Goal: Check status: Check status

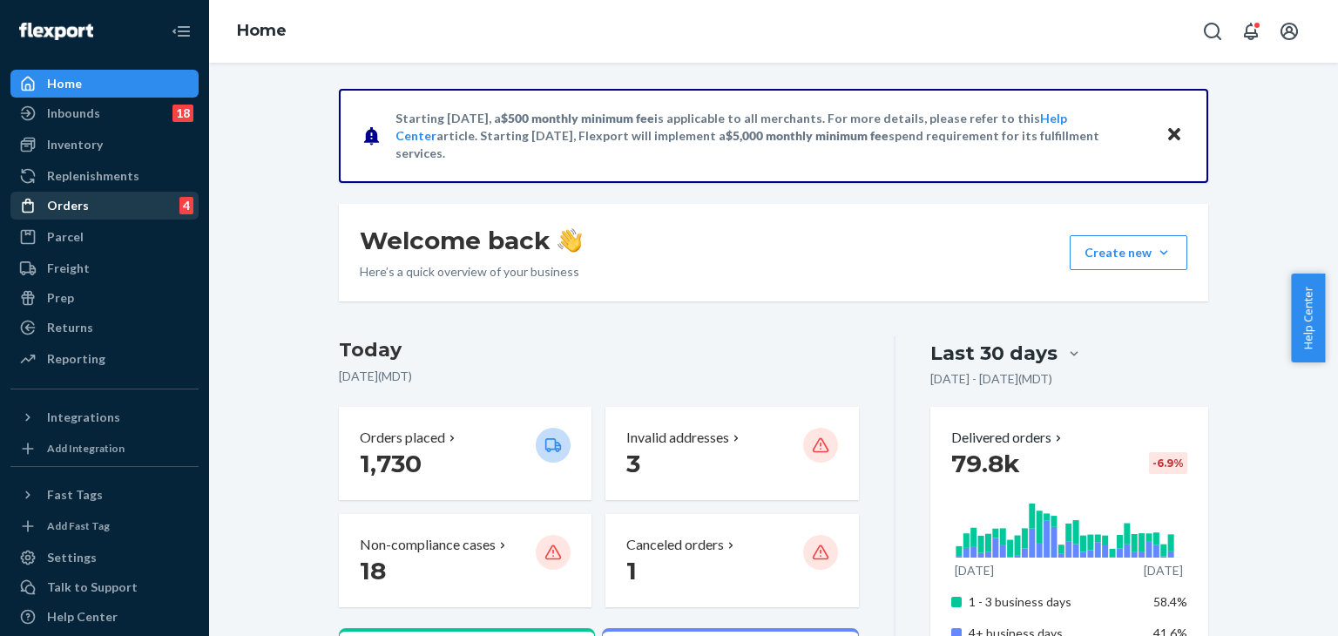
drag, startPoint x: 122, startPoint y: 203, endPoint x: 135, endPoint y: 196, distance: 14.8
click at [122, 202] on div "Orders 4" at bounding box center [104, 205] width 185 height 24
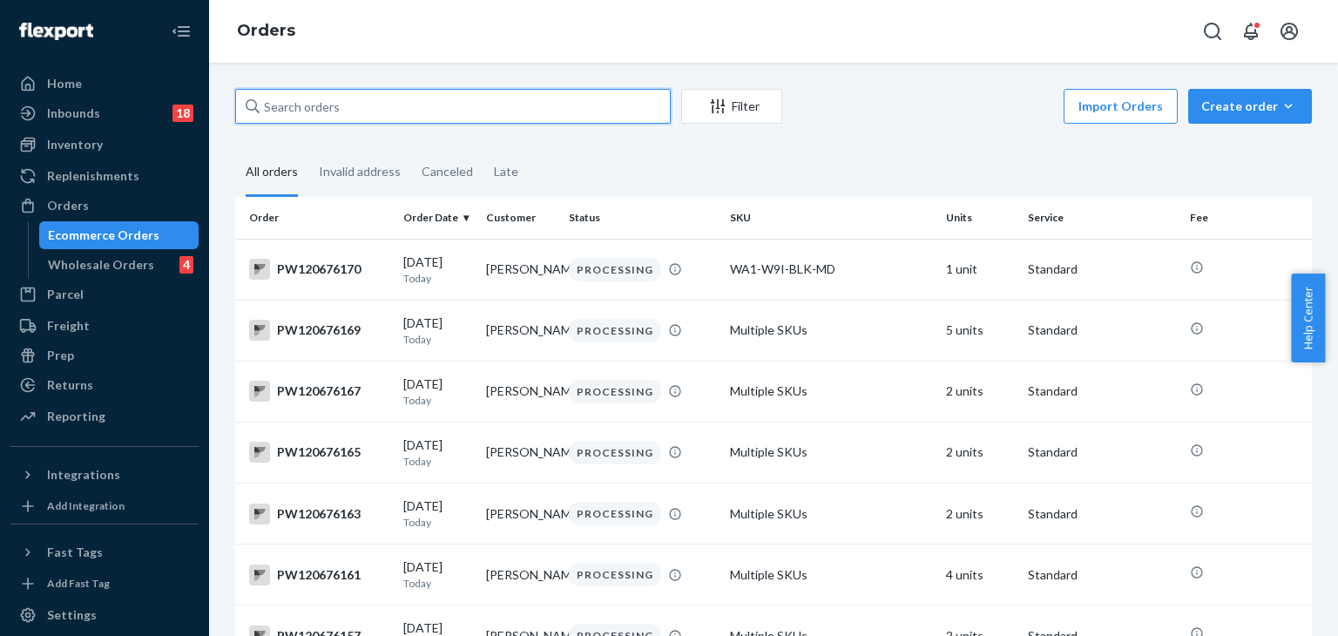
drag, startPoint x: 536, startPoint y: 98, endPoint x: 549, endPoint y: 92, distance: 14.4
paste input "pw120563009"
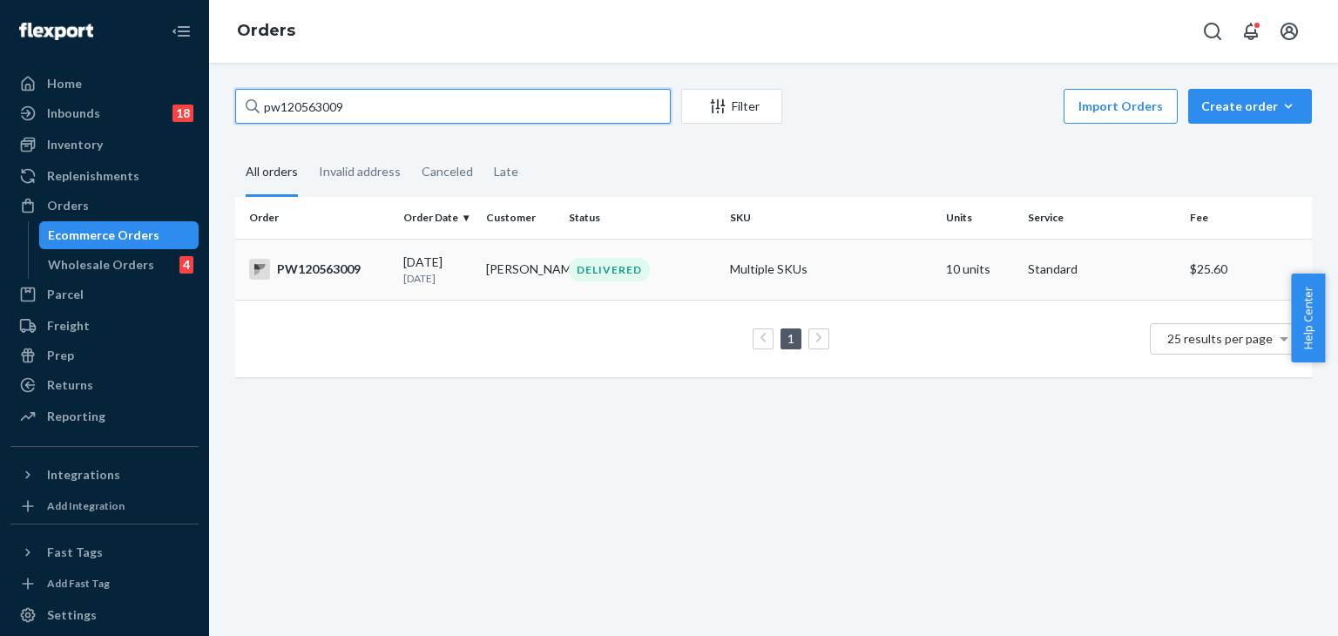
type input "pw120563009"
drag, startPoint x: 954, startPoint y: 271, endPoint x: 1084, endPoint y: 280, distance: 130.1
click at [957, 271] on td "10 units" at bounding box center [980, 269] width 83 height 61
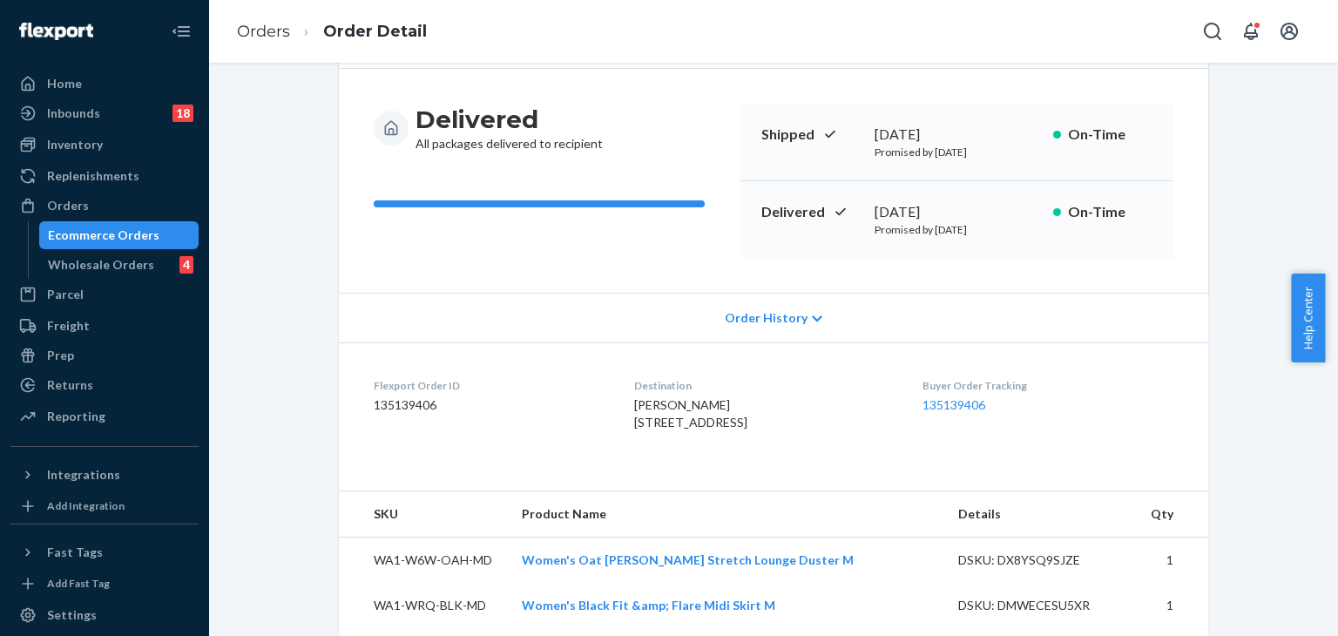
scroll to position [174, 0]
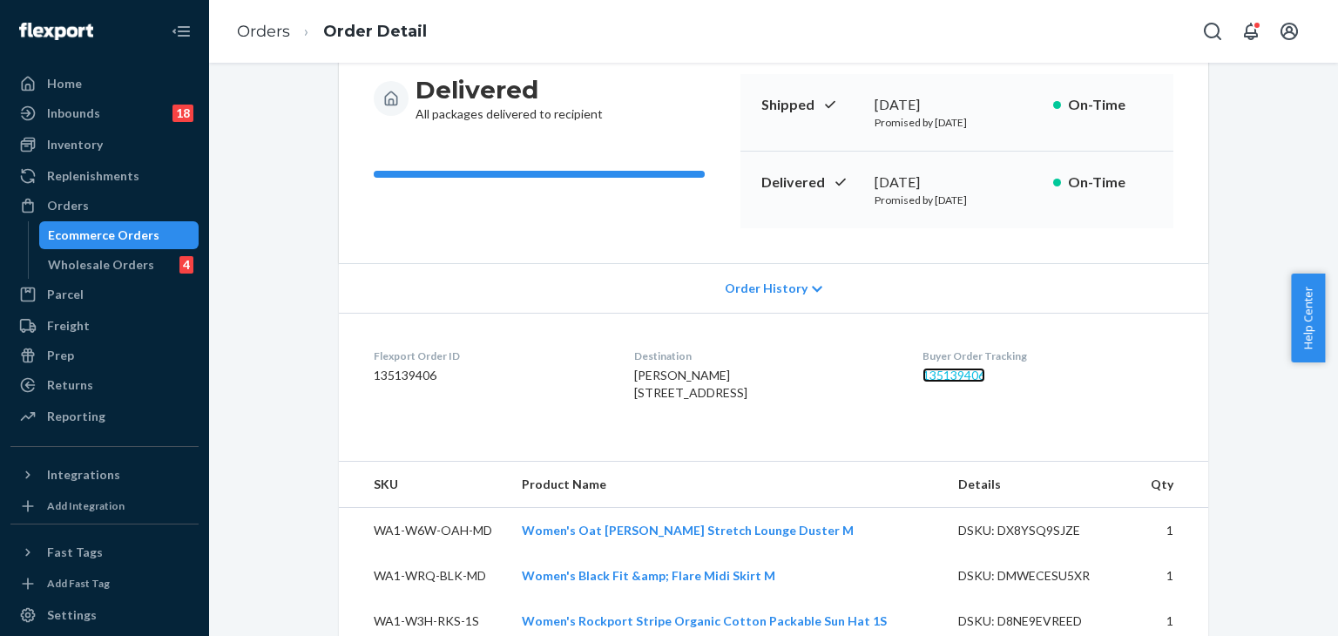
click at [977, 374] on link "135139406" at bounding box center [953, 375] width 63 height 15
